Goal: Participate in discussion: Engage in conversation with other users on a specific topic

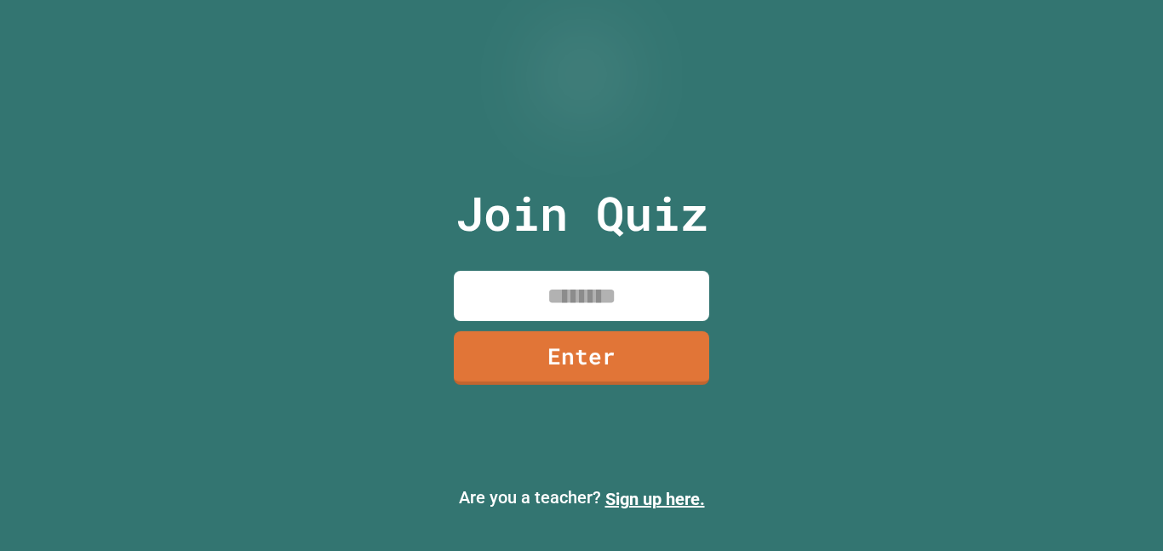
click at [600, 316] on input at bounding box center [581, 296] width 255 height 50
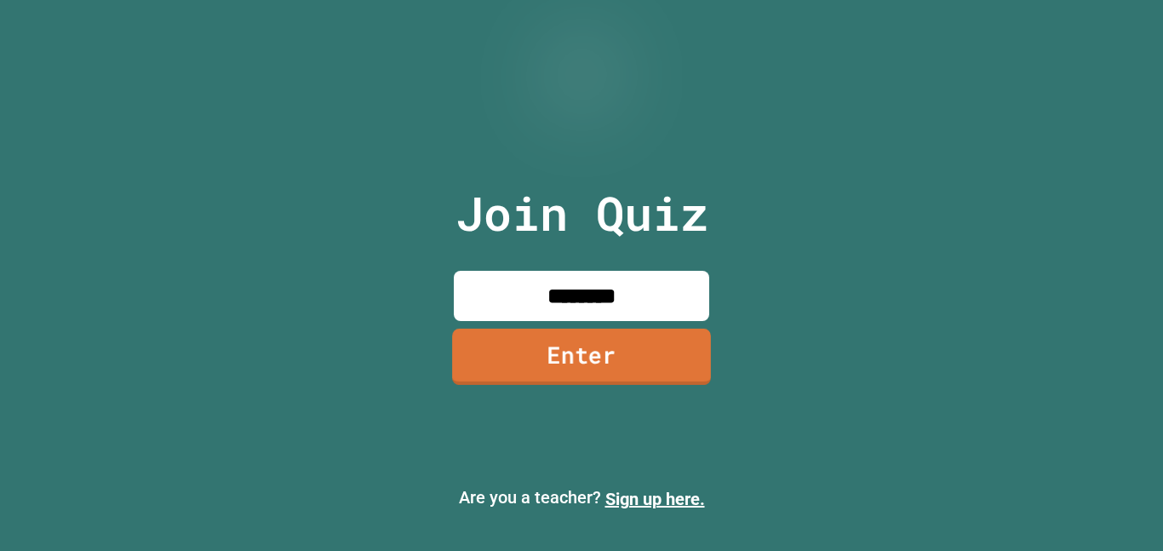
type input "********"
click at [611, 367] on link "Enter" at bounding box center [581, 356] width 250 height 56
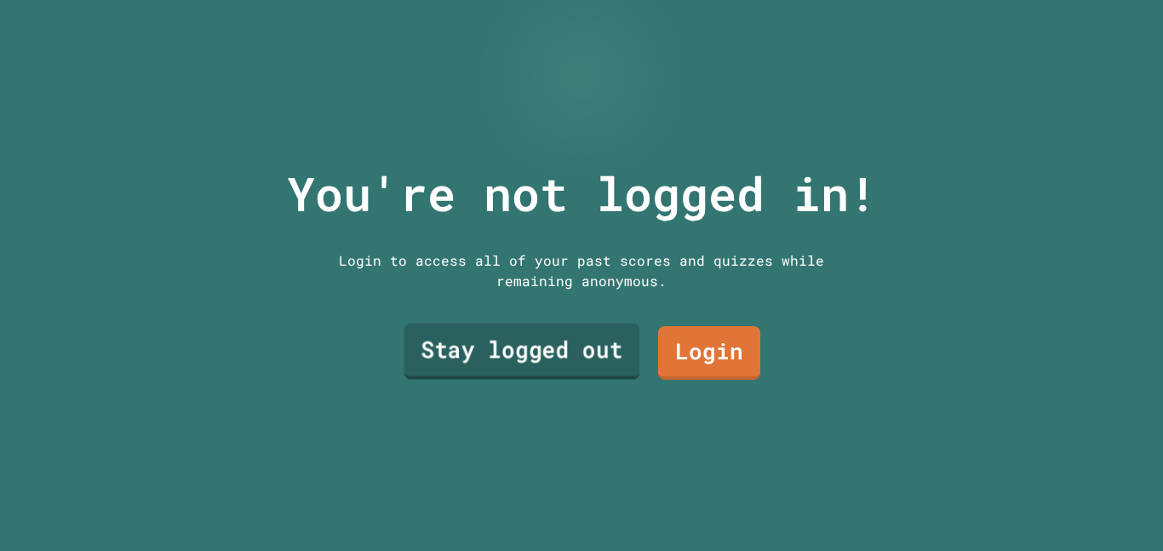
click at [484, 340] on link "Stay logged out" at bounding box center [522, 351] width 236 height 56
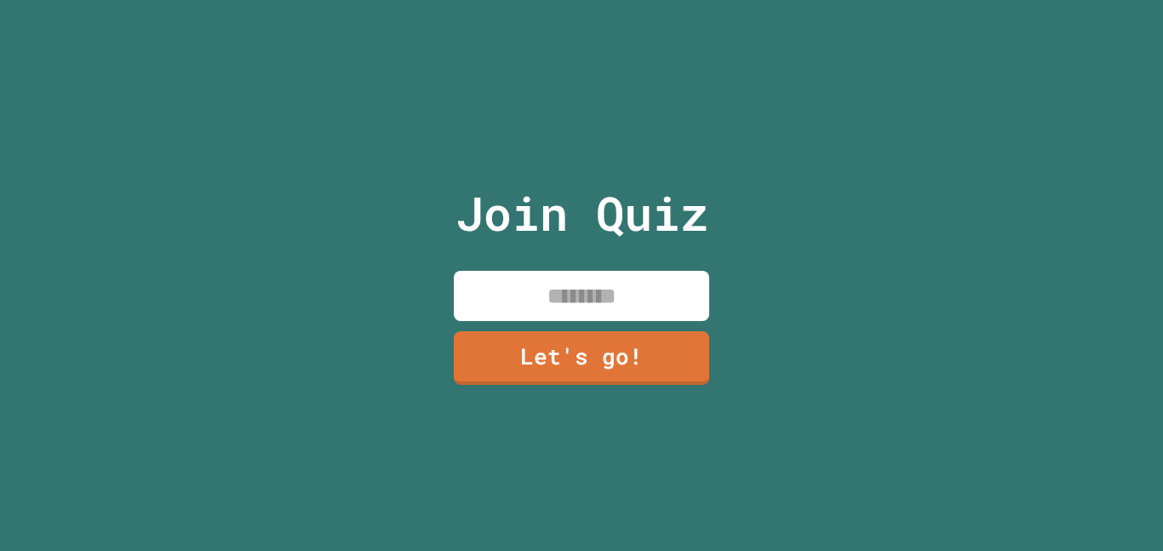
click at [577, 280] on input at bounding box center [581, 296] width 255 height 50
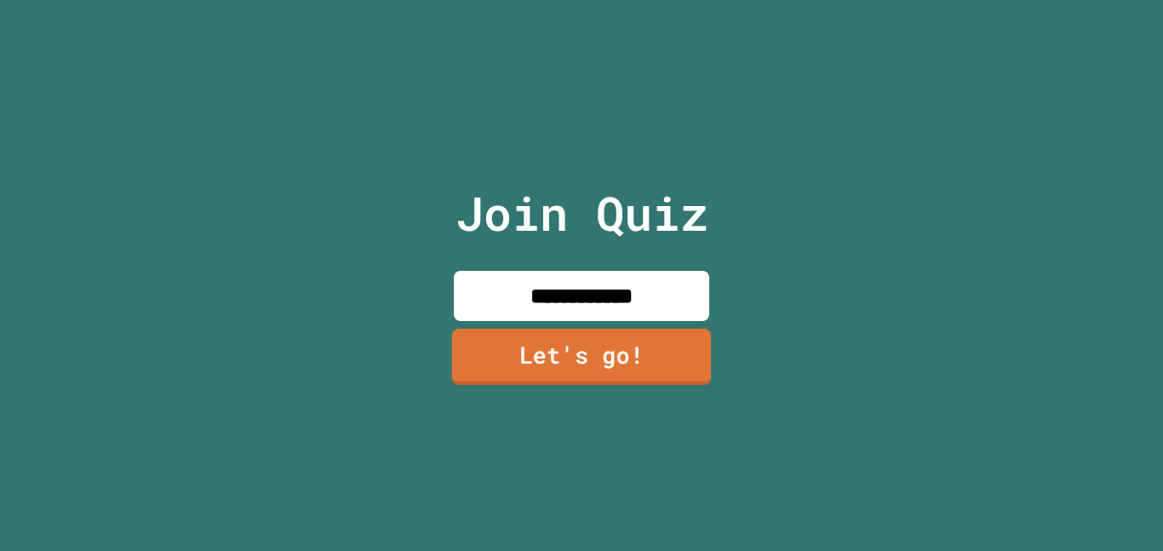
type input "**********"
click at [548, 363] on link "Let's go!" at bounding box center [582, 357] width 260 height 56
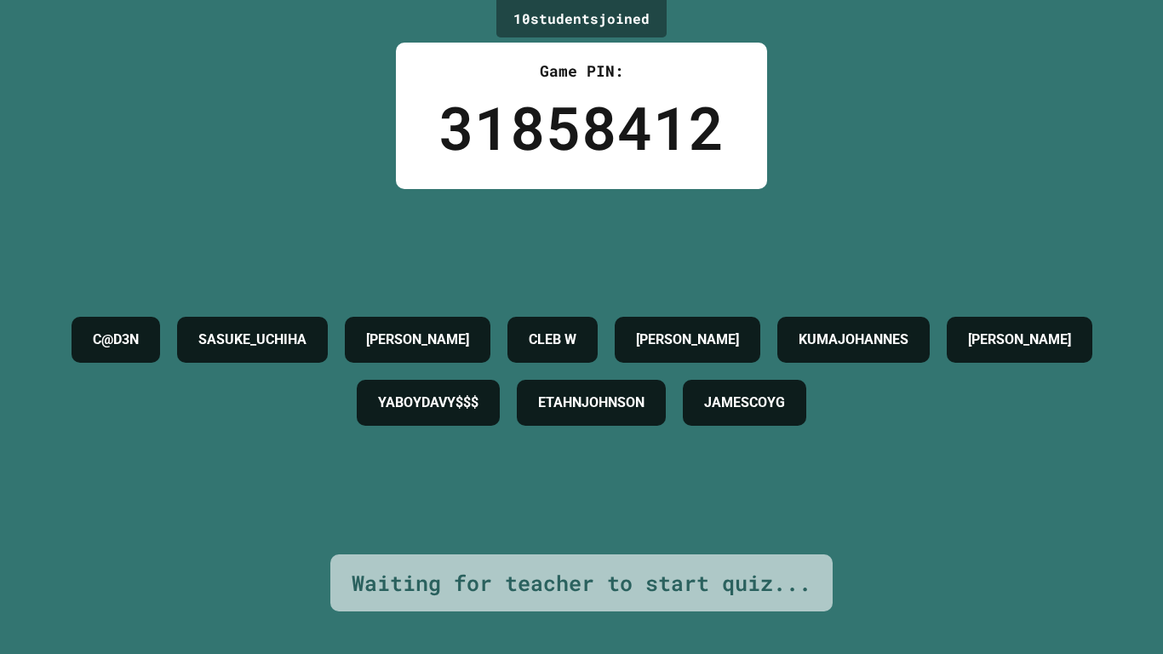
drag, startPoint x: 234, startPoint y: 74, endPoint x: 20, endPoint y: 0, distance: 226.1
click at [664, 0] on div "10 student s joined Game PIN: 31858412 C@D3N [PERSON_NAME] [PERSON_NAME]$$$ ETA…" at bounding box center [581, 327] width 1163 height 654
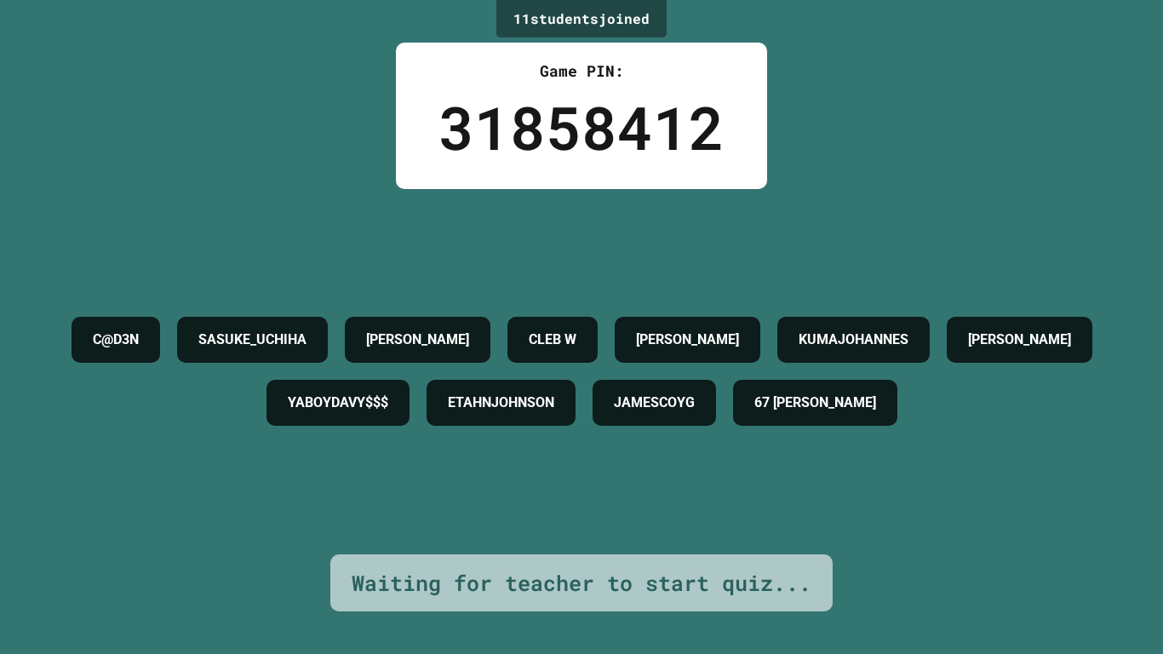
click at [211, 130] on div "11 student s joined Game PIN: 31858412 C@D3N SASUKE_UCHIHA [PERSON_NAME] [PERSO…" at bounding box center [581, 327] width 1163 height 654
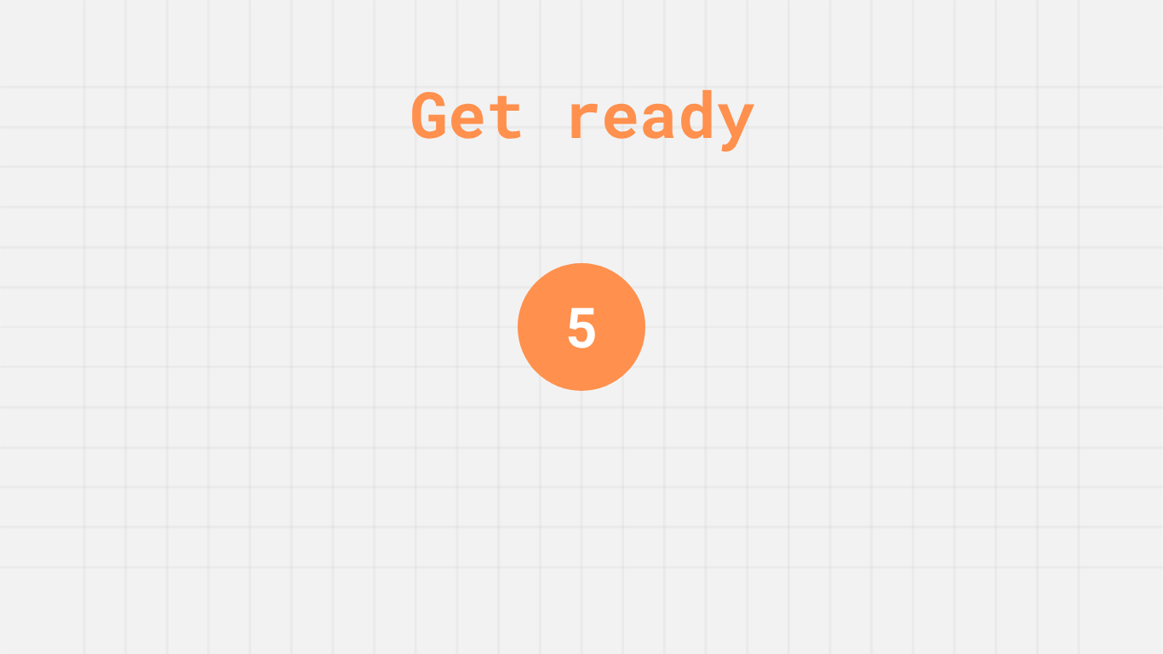
drag, startPoint x: 249, startPoint y: 0, endPoint x: 923, endPoint y: 629, distance: 922.1
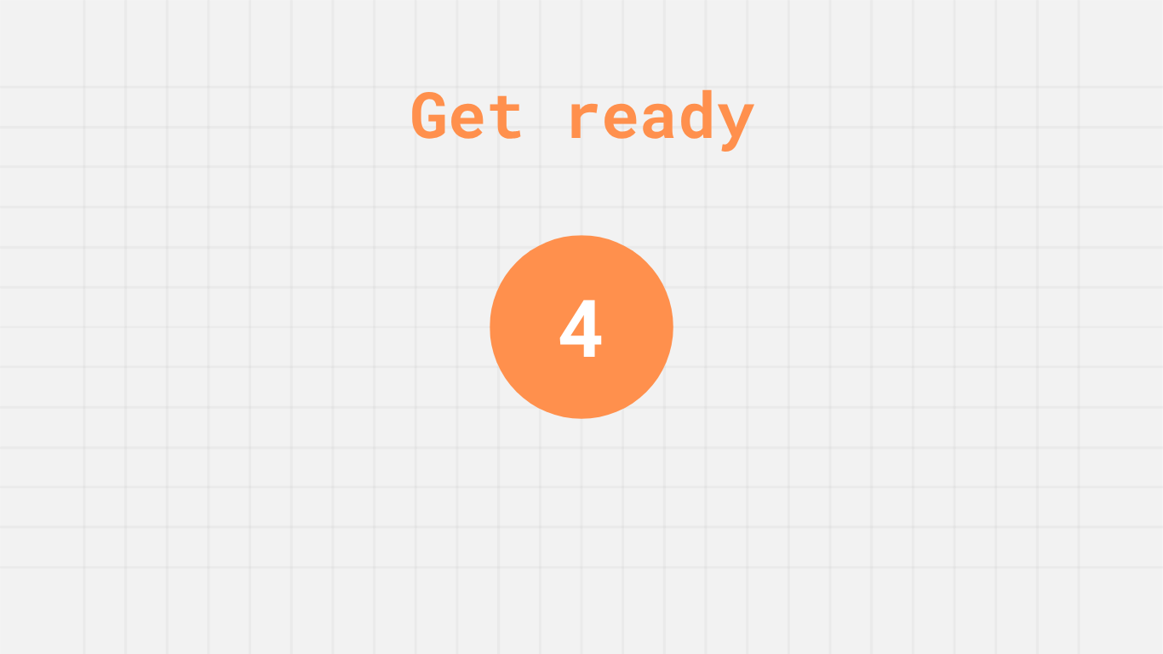
click at [730, 550] on div "Get ready 4" at bounding box center [581, 327] width 1163 height 654
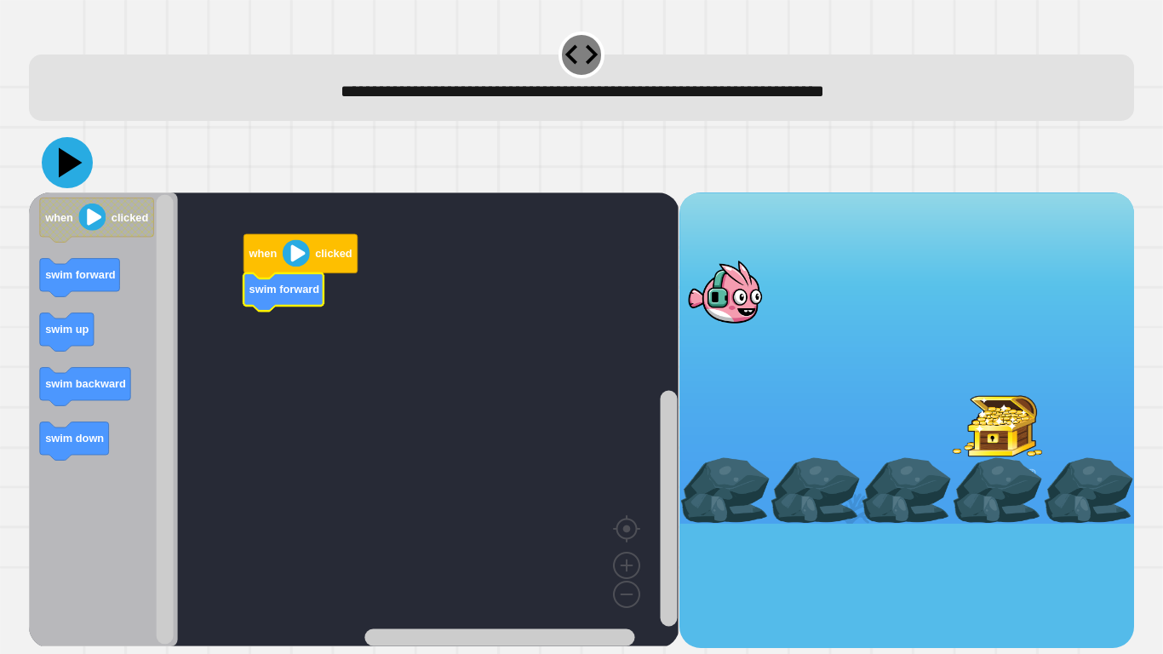
click at [63, 163] on icon at bounding box center [71, 163] width 24 height 30
click at [54, 161] on icon at bounding box center [67, 162] width 51 height 51
click at [72, 164] on icon at bounding box center [71, 163] width 24 height 30
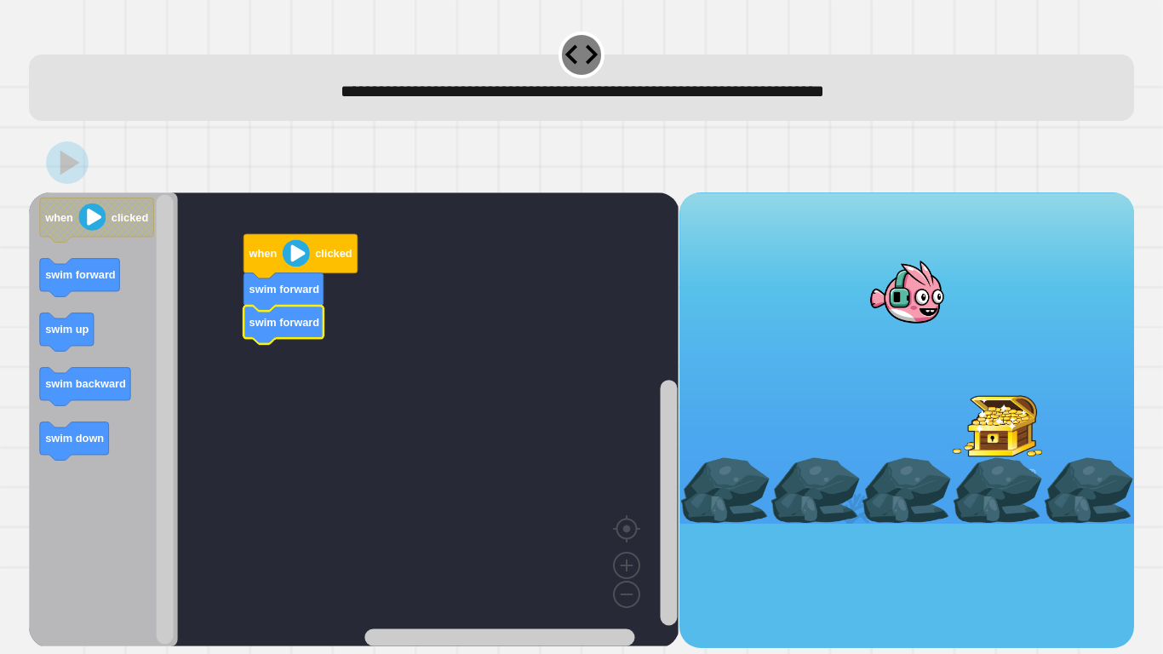
click at [258, 263] on icon "Blockly Workspace" at bounding box center [300, 256] width 114 height 44
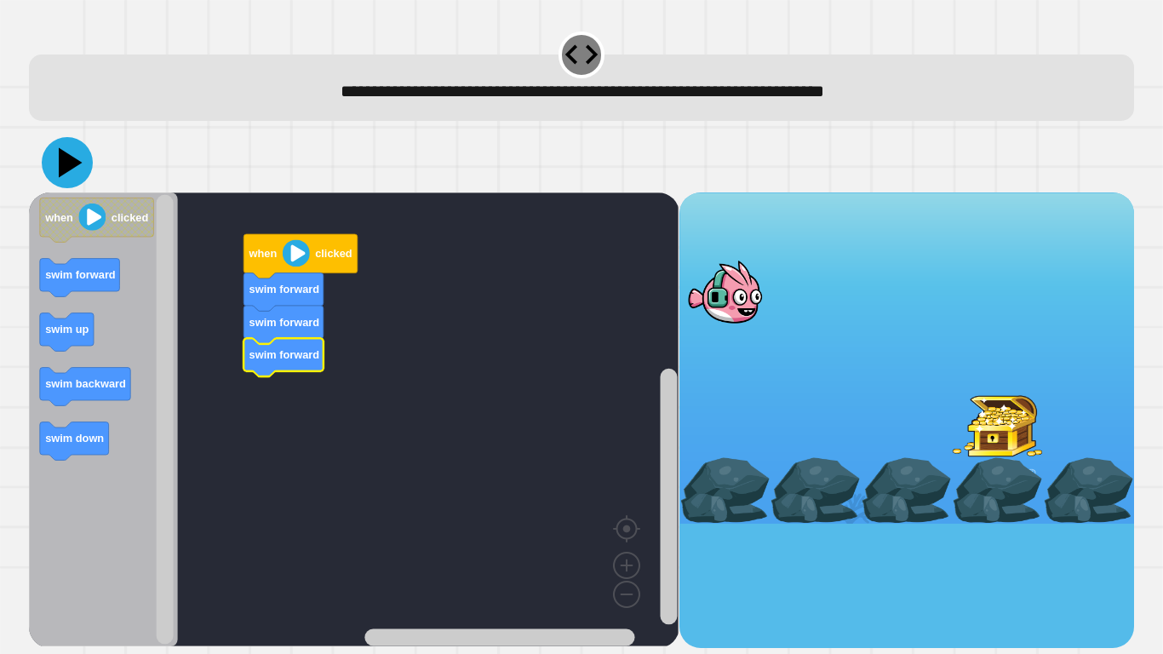
click at [85, 170] on icon at bounding box center [67, 162] width 51 height 51
click at [69, 157] on icon at bounding box center [71, 163] width 24 height 30
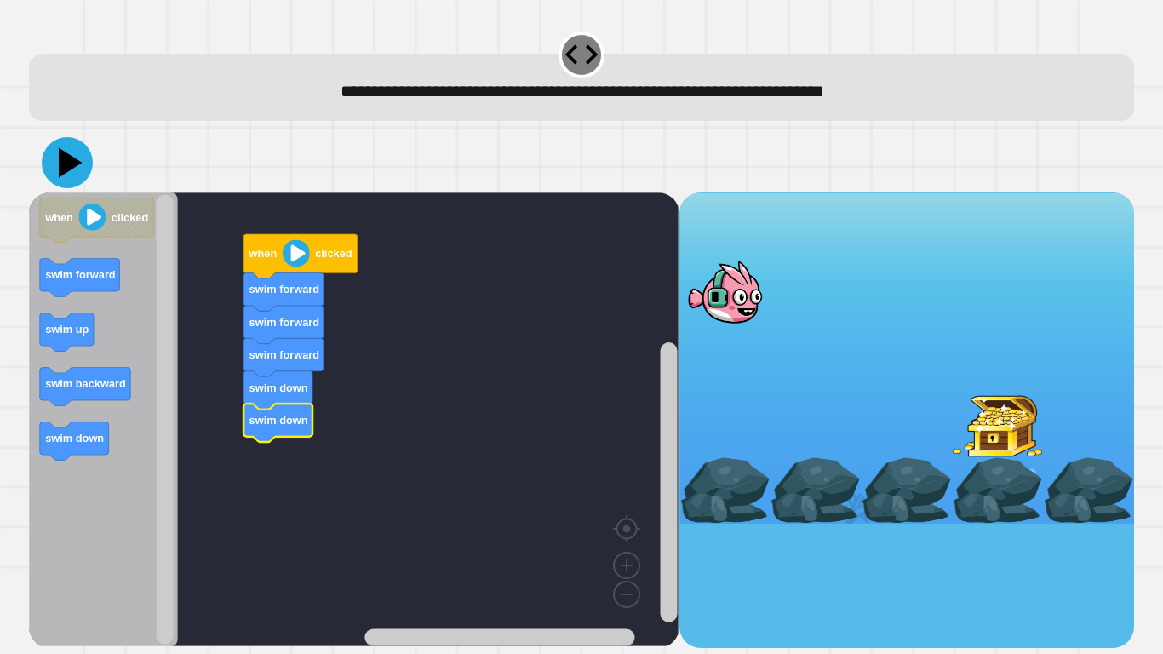
click at [57, 146] on icon at bounding box center [67, 162] width 51 height 51
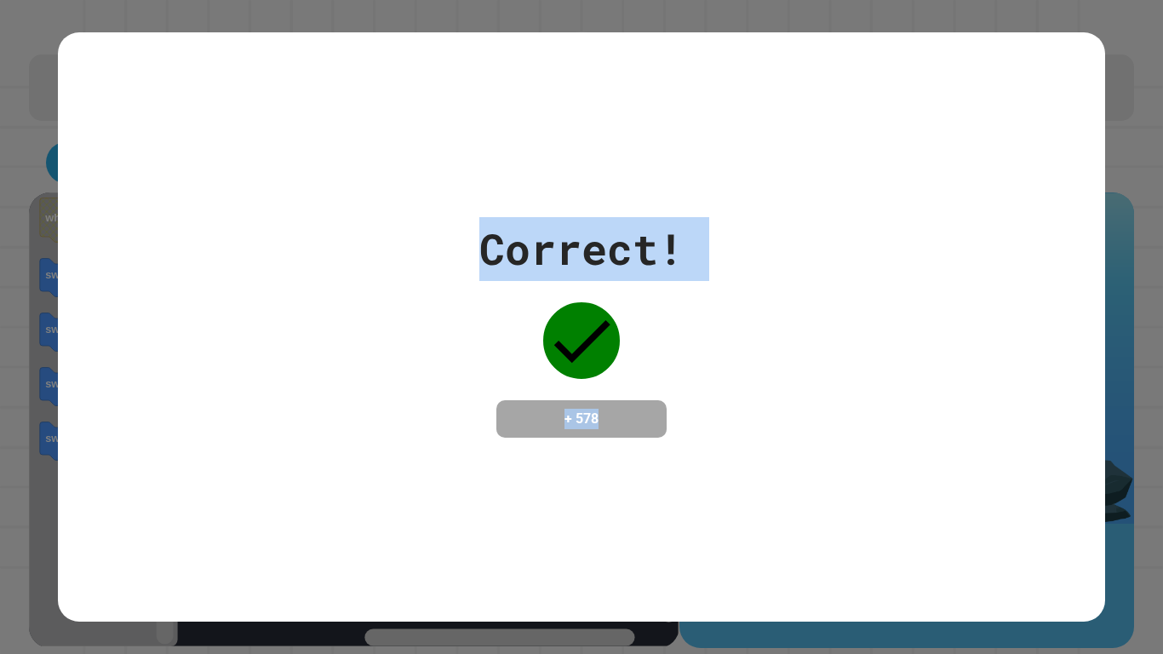
drag, startPoint x: 9, startPoint y: 25, endPoint x: 726, endPoint y: 587, distance: 911.4
click at [726, 550] on div "Correct! + 578" at bounding box center [581, 327] width 1163 height 654
click at [726, 550] on div "Correct! + 578" at bounding box center [581, 326] width 1046 height 588
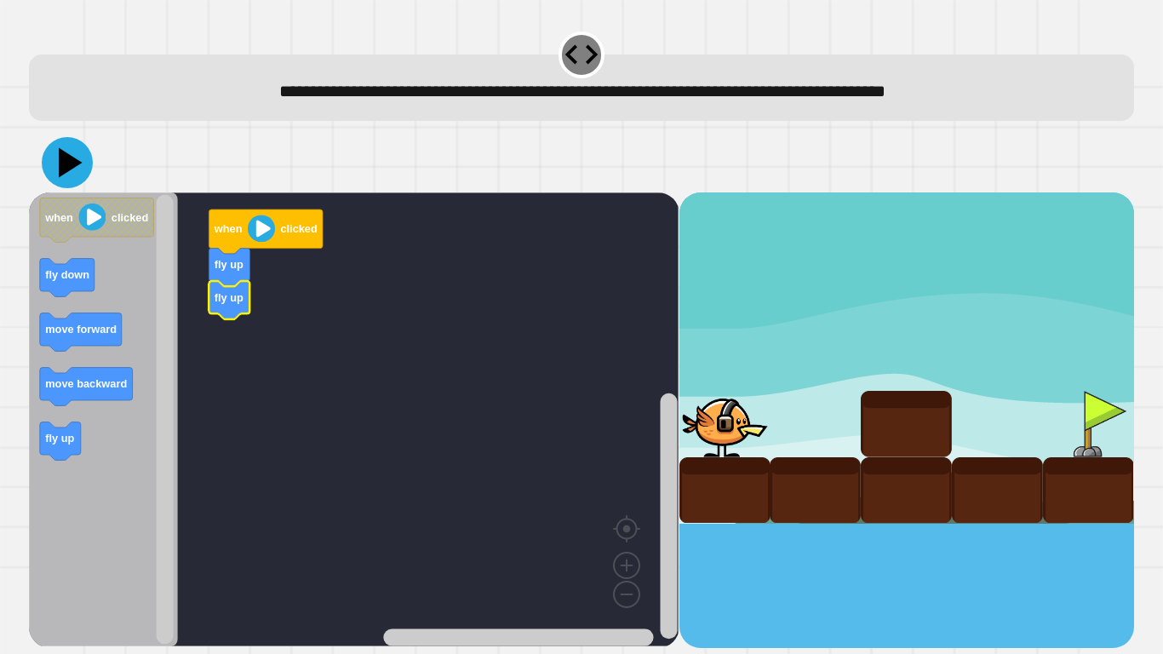
click at [65, 172] on icon at bounding box center [71, 163] width 24 height 30
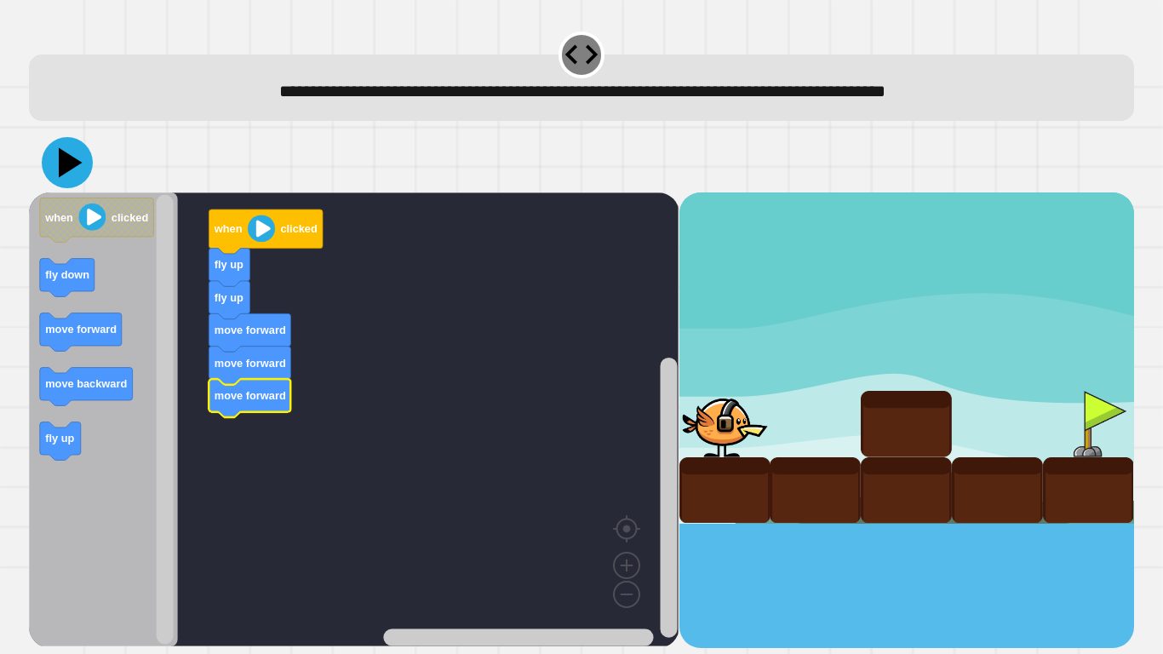
click at [62, 168] on icon at bounding box center [71, 163] width 24 height 30
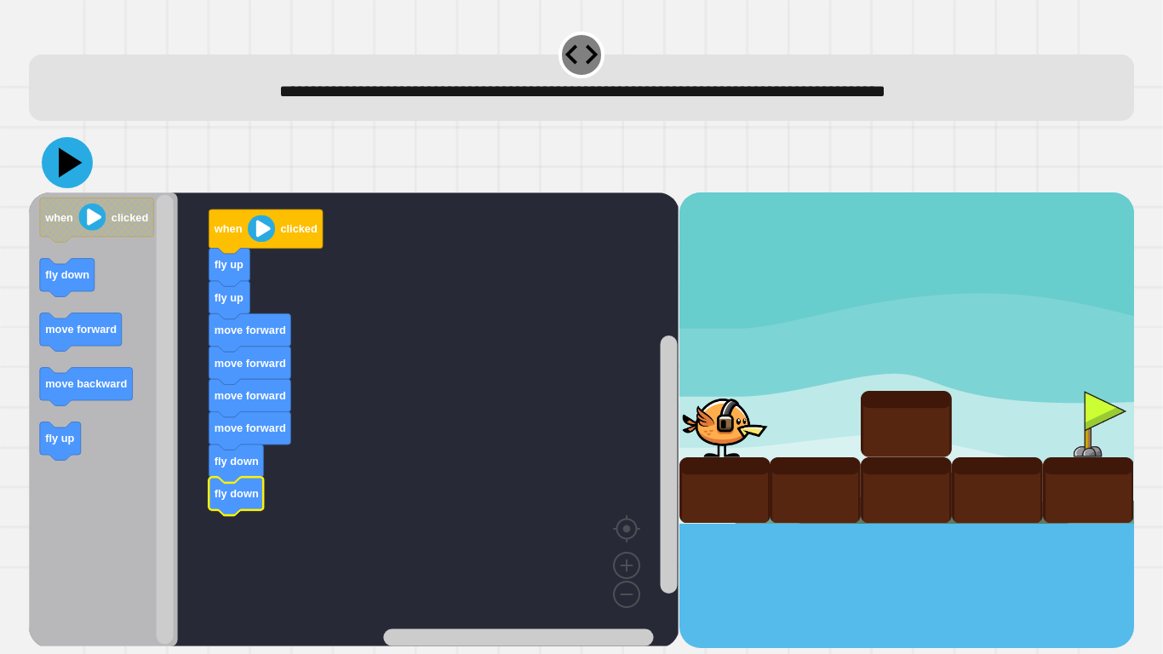
click at [59, 175] on icon at bounding box center [67, 162] width 51 height 51
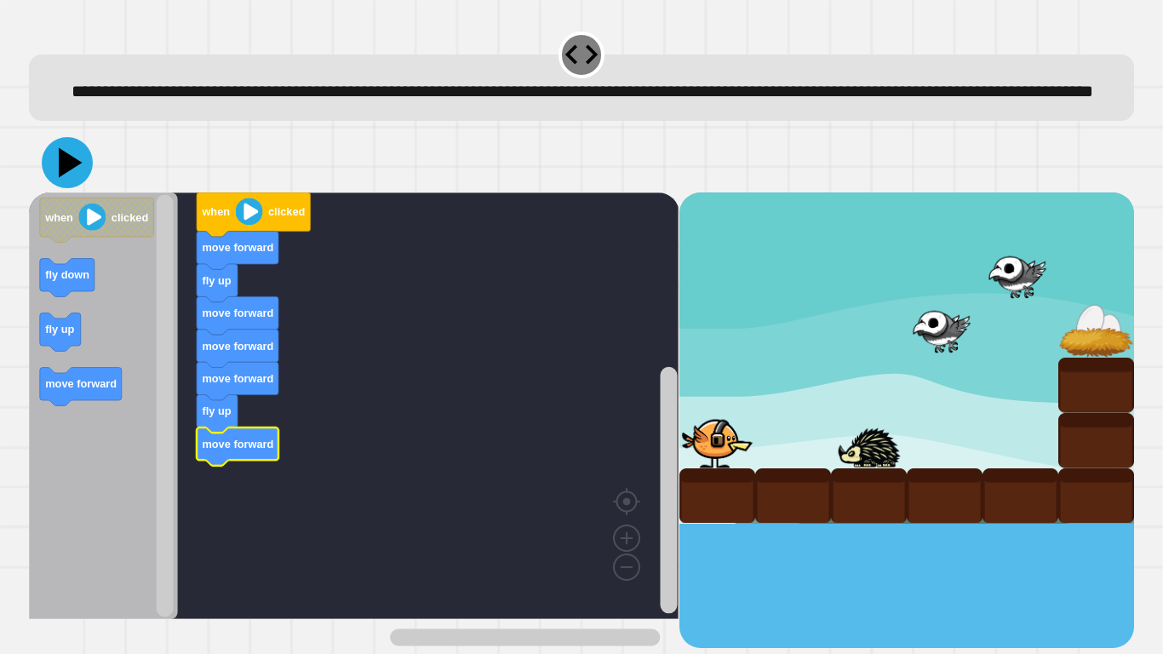
click at [67, 178] on icon at bounding box center [71, 163] width 24 height 30
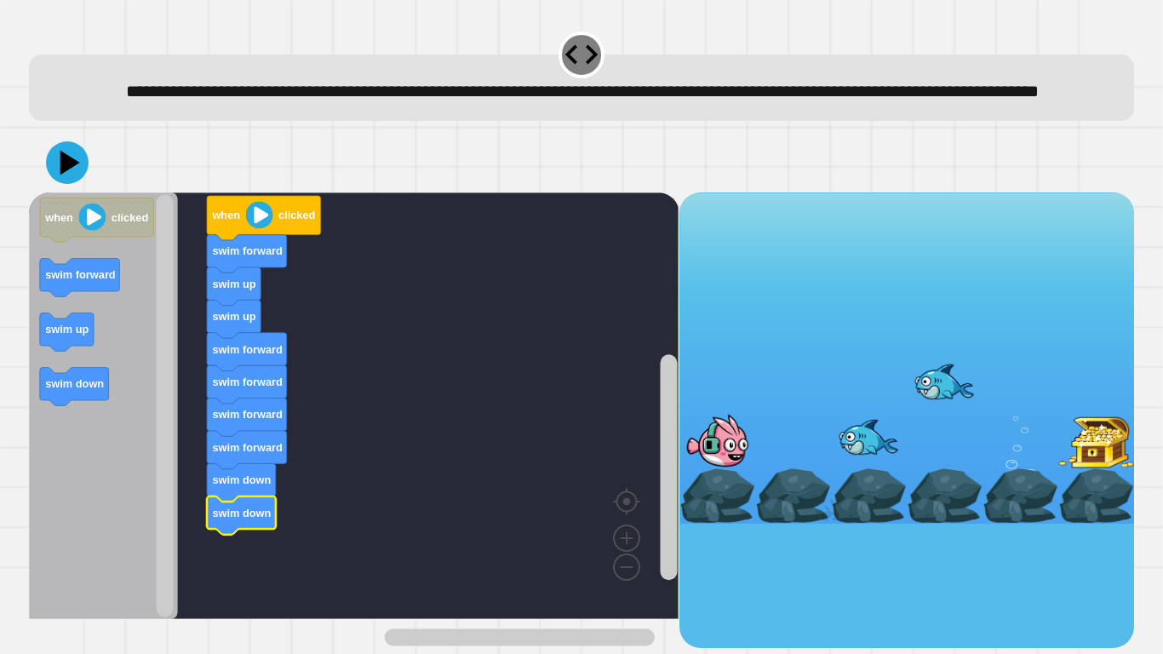
click at [59, 184] on icon at bounding box center [67, 162] width 43 height 43
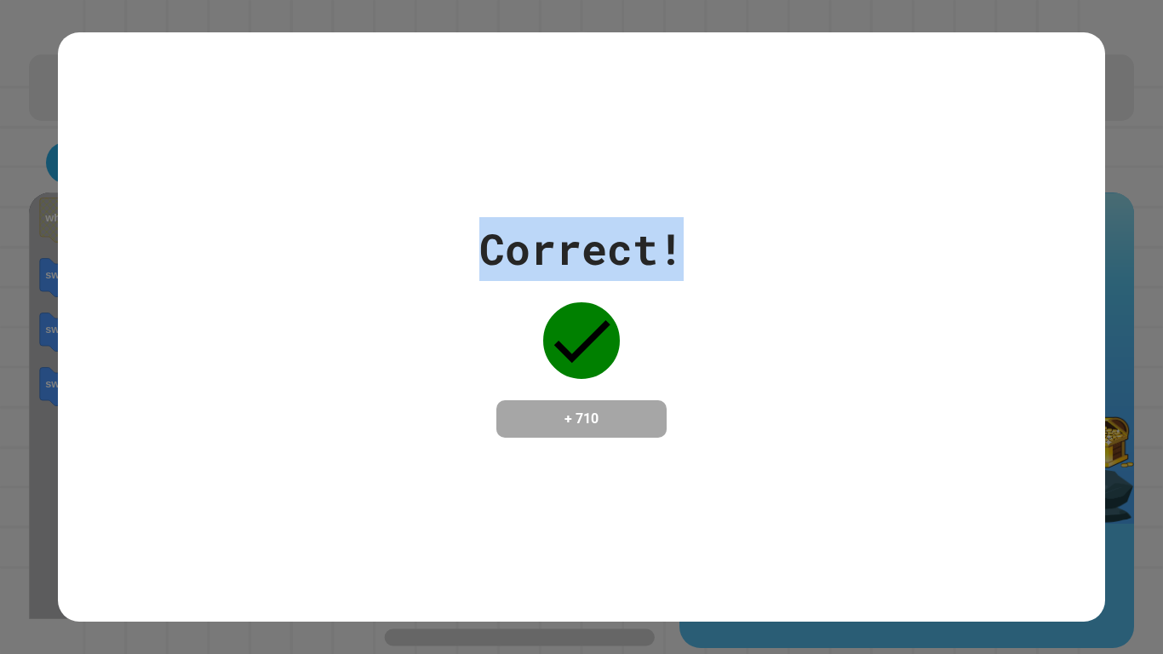
drag, startPoint x: 461, startPoint y: 253, endPoint x: 699, endPoint y: 211, distance: 242.0
click at [699, 217] on div "Correct! + 710" at bounding box center [581, 327] width 1046 height 220
click at [703, 194] on div "Correct! + 710" at bounding box center [581, 326] width 1046 height 588
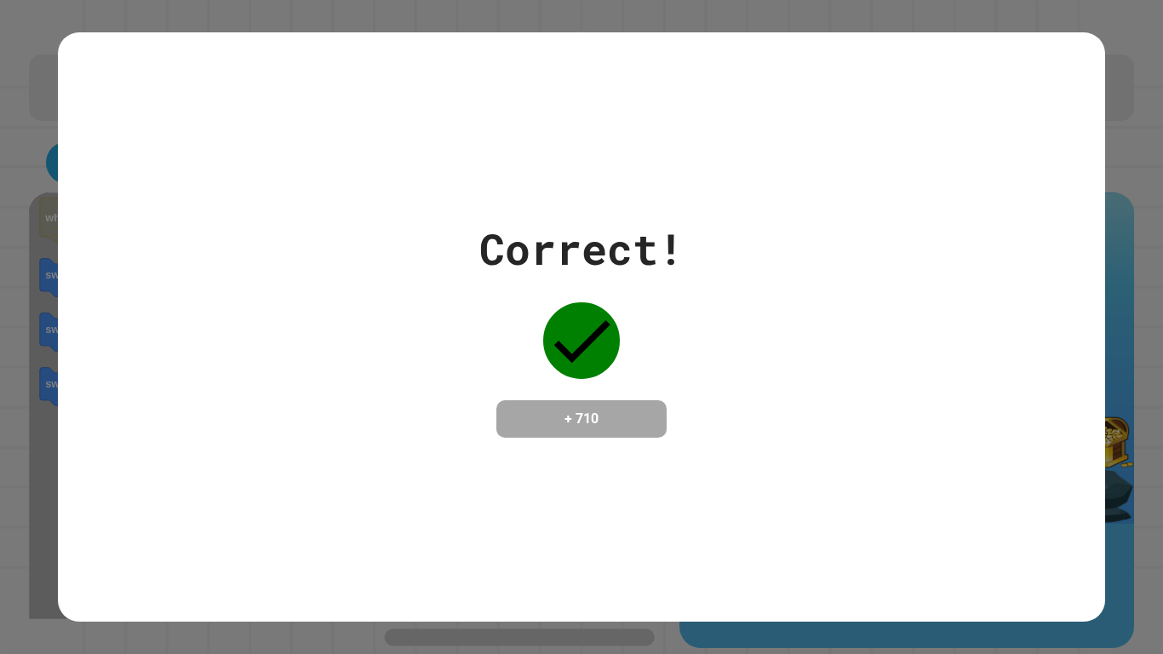
drag, startPoint x: 668, startPoint y: 361, endPoint x: 175, endPoint y: 505, distance: 514.3
click at [215, 479] on div "Correct! + 710" at bounding box center [581, 326] width 1046 height 588
drag, startPoint x: 177, startPoint y: 501, endPoint x: 190, endPoint y: 483, distance: 22.0
click at [178, 498] on div "Correct! + 710" at bounding box center [581, 326] width 1046 height 588
click at [191, 481] on div "Correct! + 710" at bounding box center [581, 326] width 1046 height 588
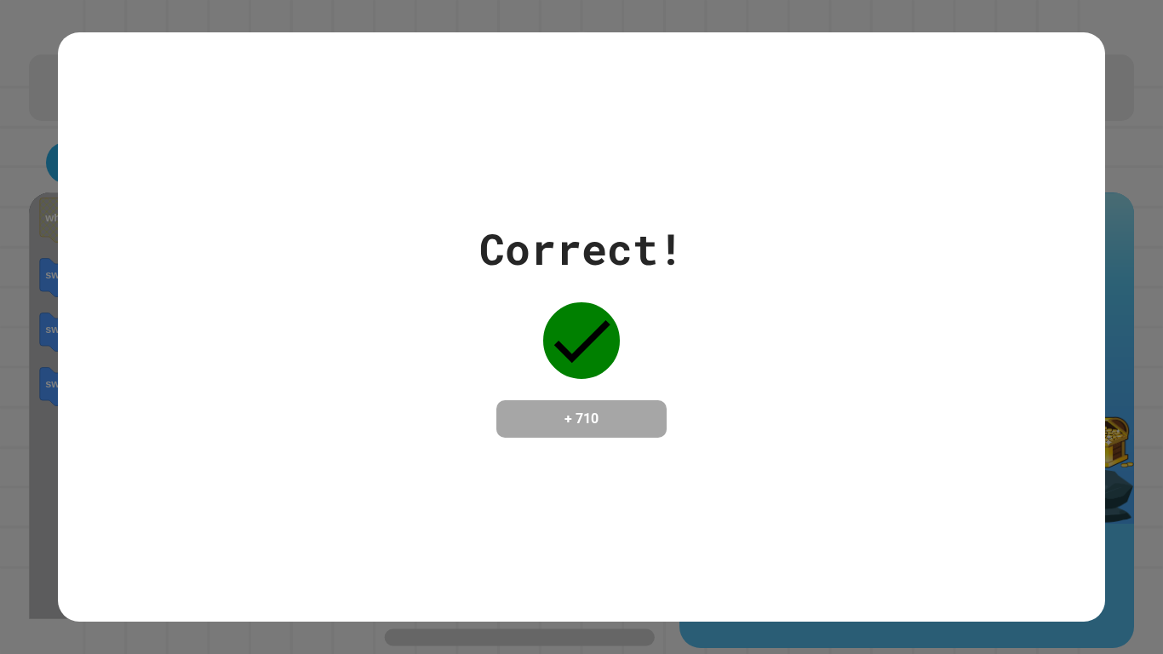
click at [191, 470] on div "Correct! + 710" at bounding box center [581, 326] width 1046 height 588
drag, startPoint x: 186, startPoint y: 476, endPoint x: 200, endPoint y: 456, distance: 24.3
click at [187, 476] on div "Correct! + 710" at bounding box center [581, 326] width 1046 height 588
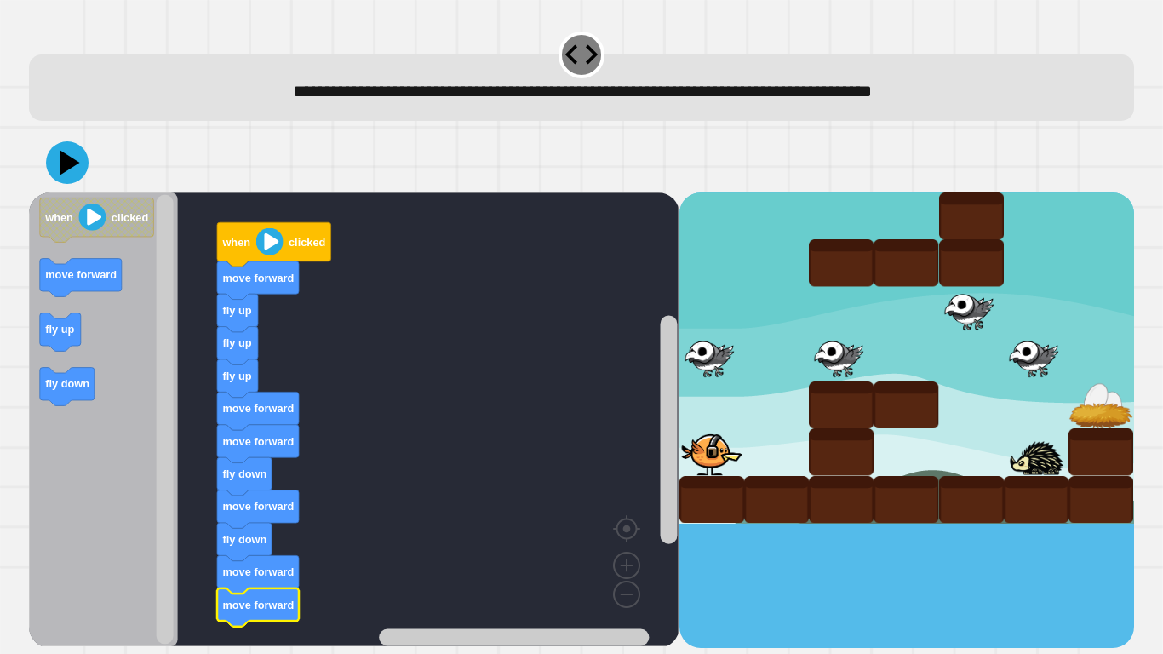
click at [68, 167] on icon at bounding box center [70, 162] width 20 height 25
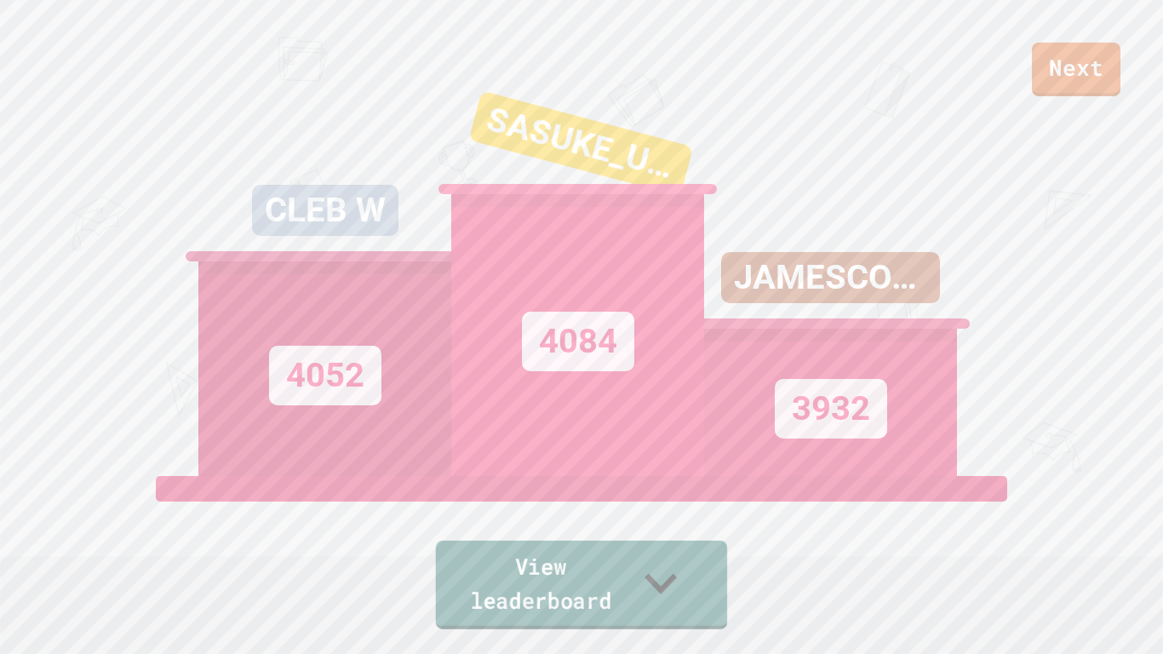
click at [691, 550] on icon at bounding box center [660, 582] width 65 height 67
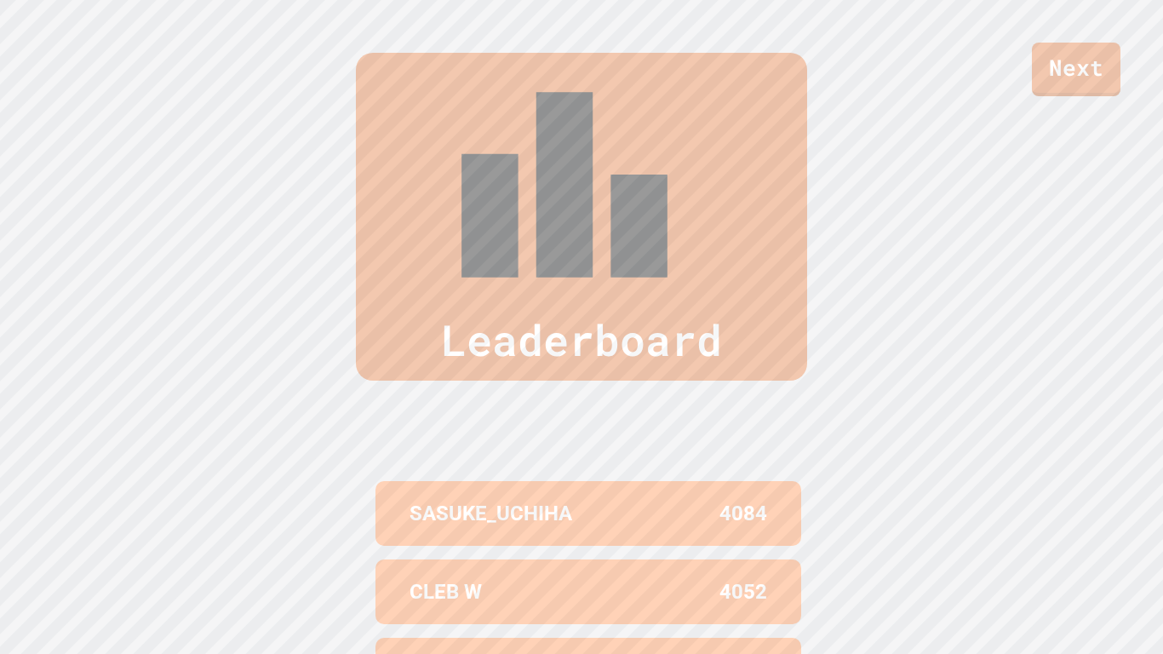
scroll to position [671, 0]
